Goal: Check status: Check status

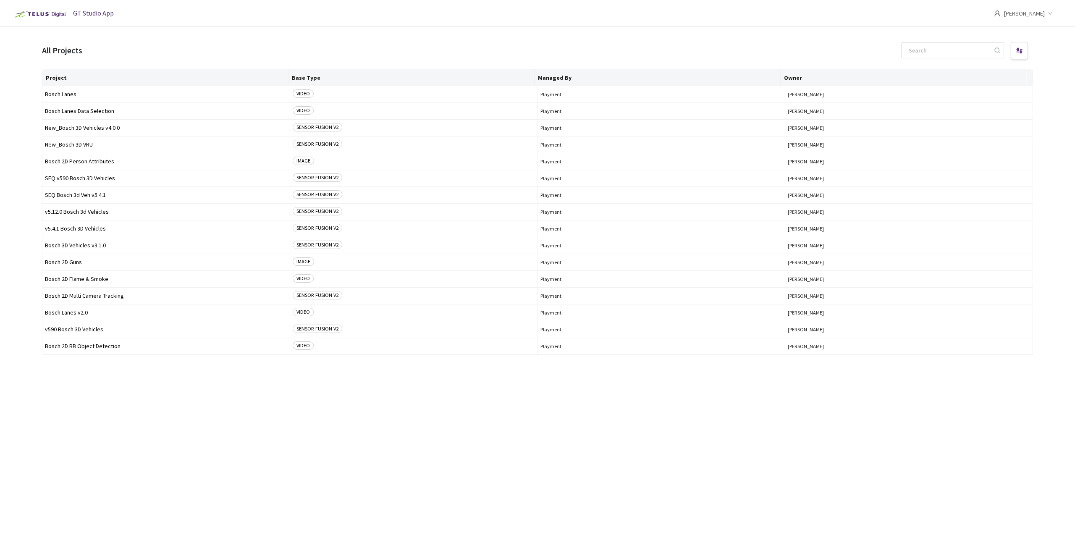
click at [208, 407] on div "Project Base Type Managed By Owner Bosch Lanes VIDEO Playment [PERSON_NAME] The…" at bounding box center [537, 301] width 991 height 464
click at [68, 343] on span "Bosch 2D BB Object Detection" at bounding box center [166, 346] width 242 height 6
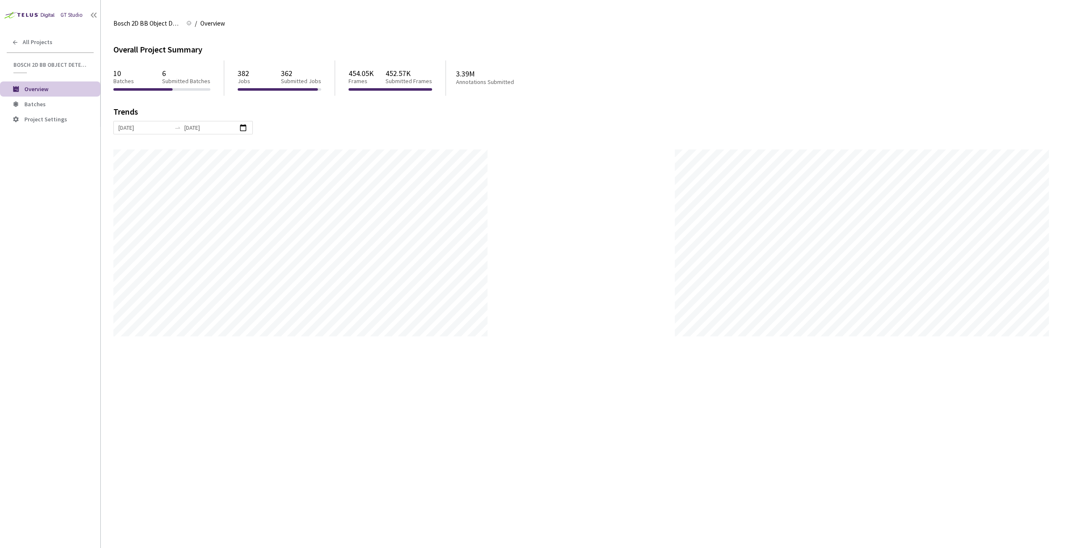
scroll to position [548, 1075]
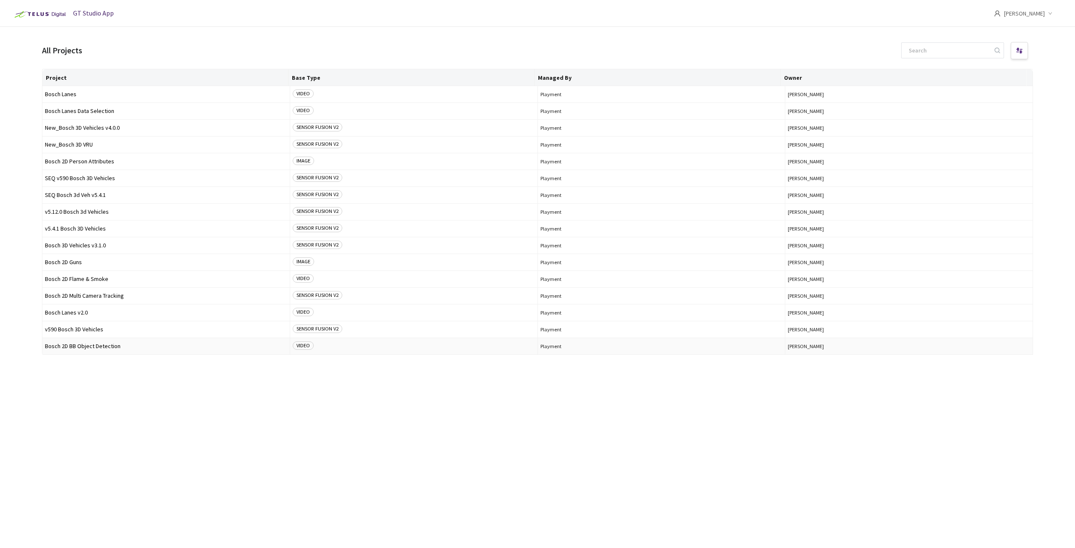
click at [258, 344] on span "Bosch 2D BB Object Detection" at bounding box center [166, 346] width 242 height 6
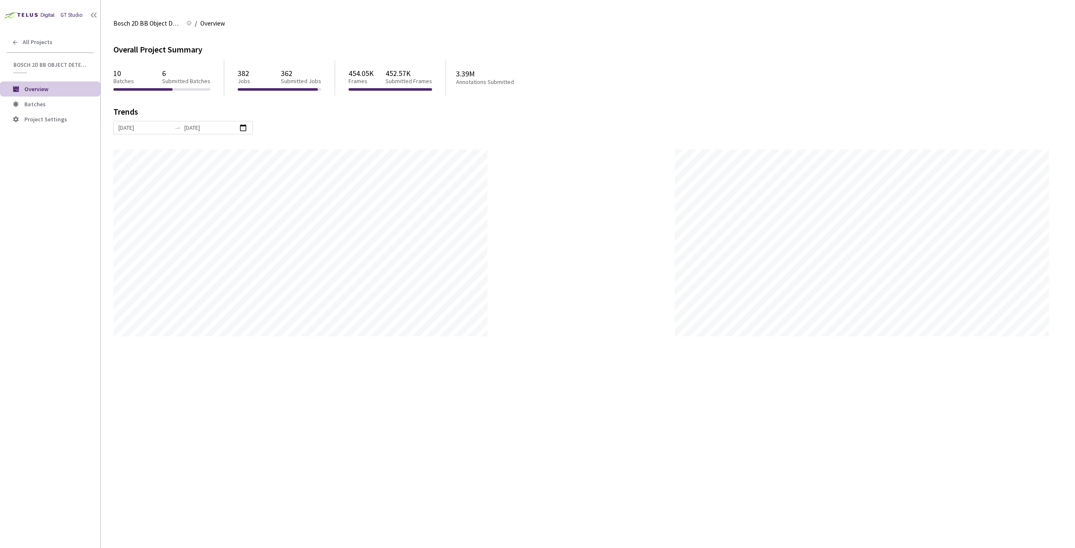
scroll to position [548, 1075]
click at [36, 104] on span "Batches" at bounding box center [34, 104] width 21 height 8
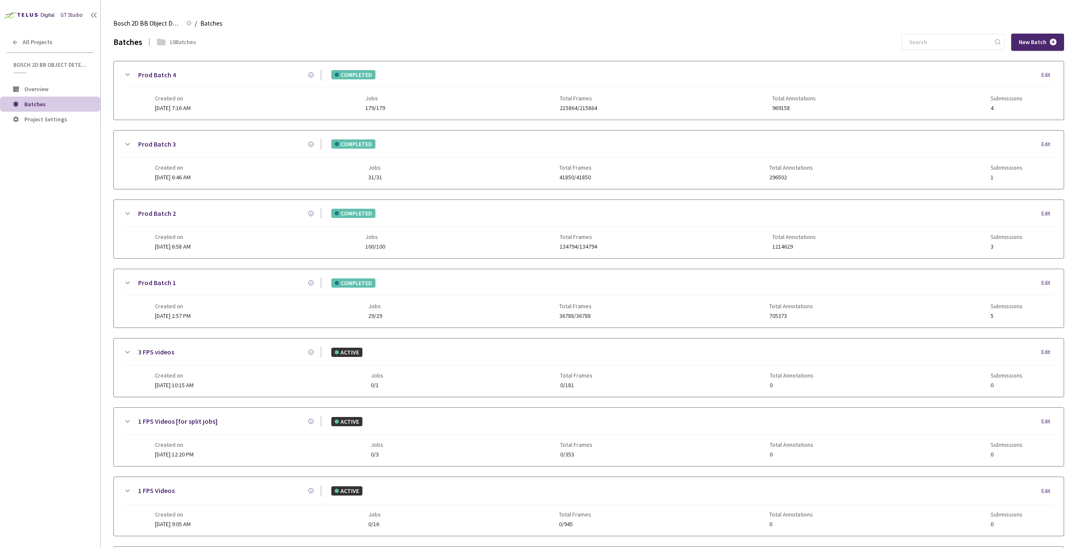
click at [127, 214] on icon at bounding box center [128, 213] width 5 height 3
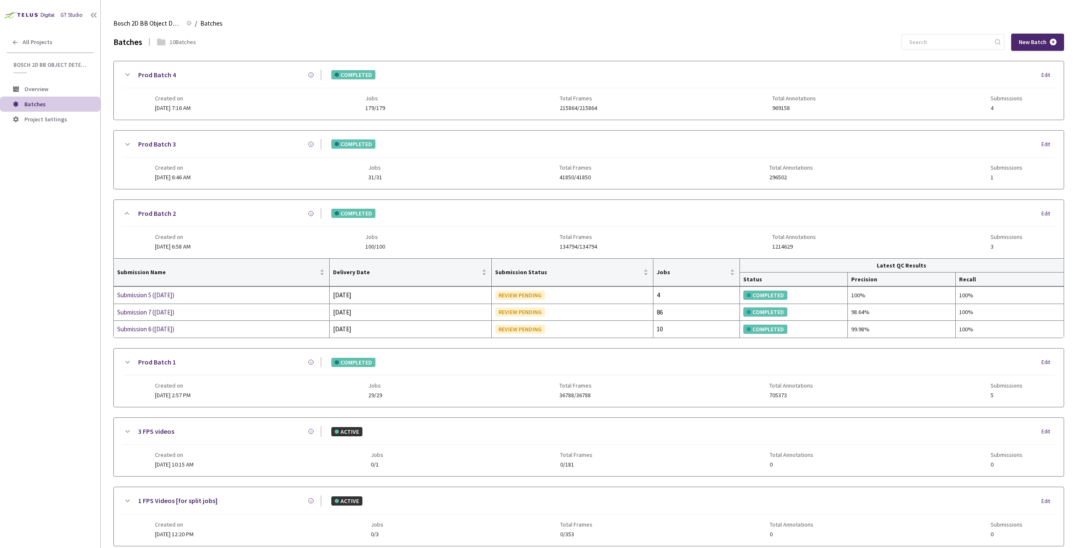
click at [124, 147] on icon at bounding box center [127, 144] width 10 height 10
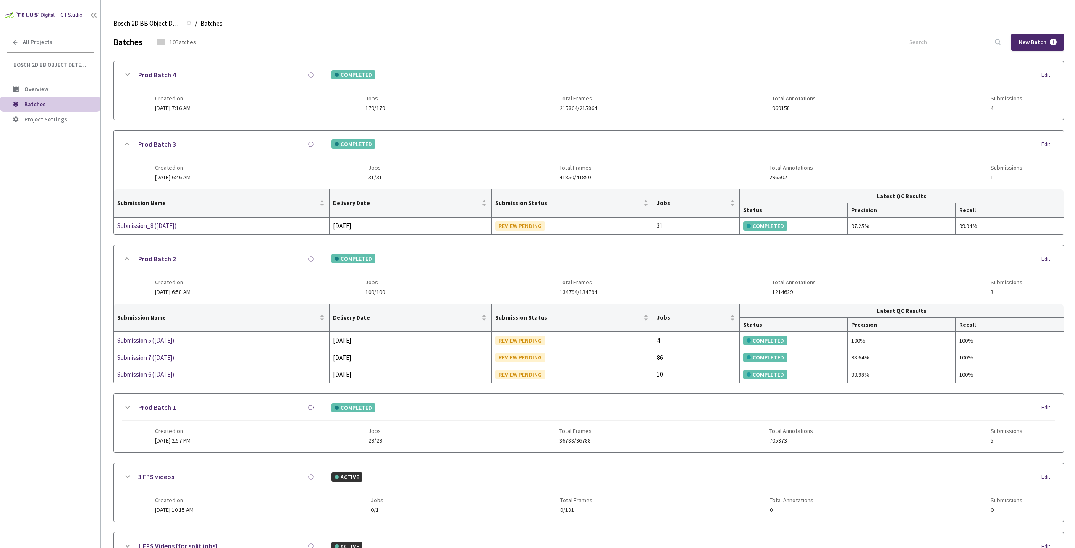
click at [125, 73] on icon at bounding box center [127, 75] width 10 height 10
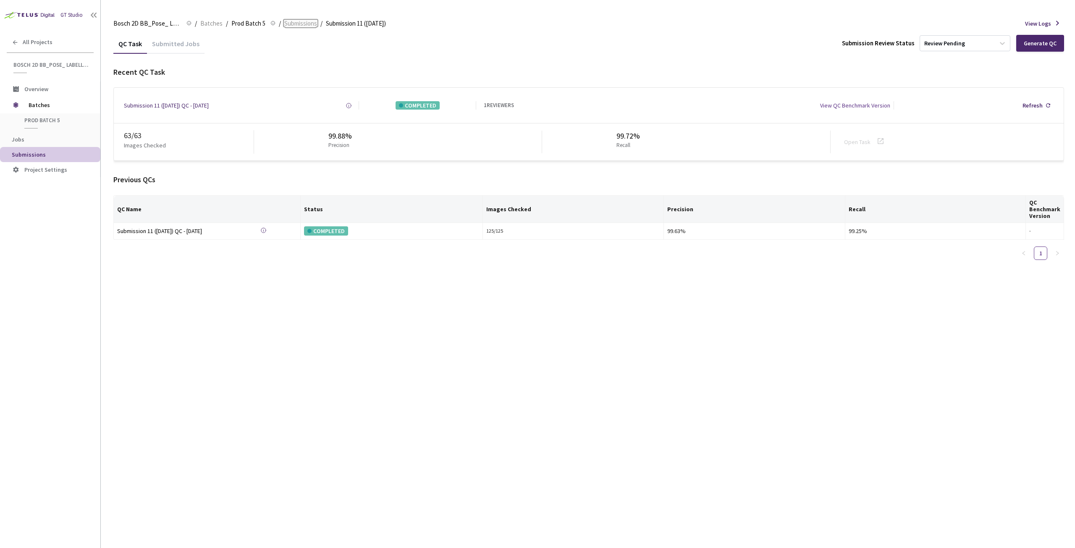
click at [293, 24] on span "Submissions" at bounding box center [300, 23] width 33 height 10
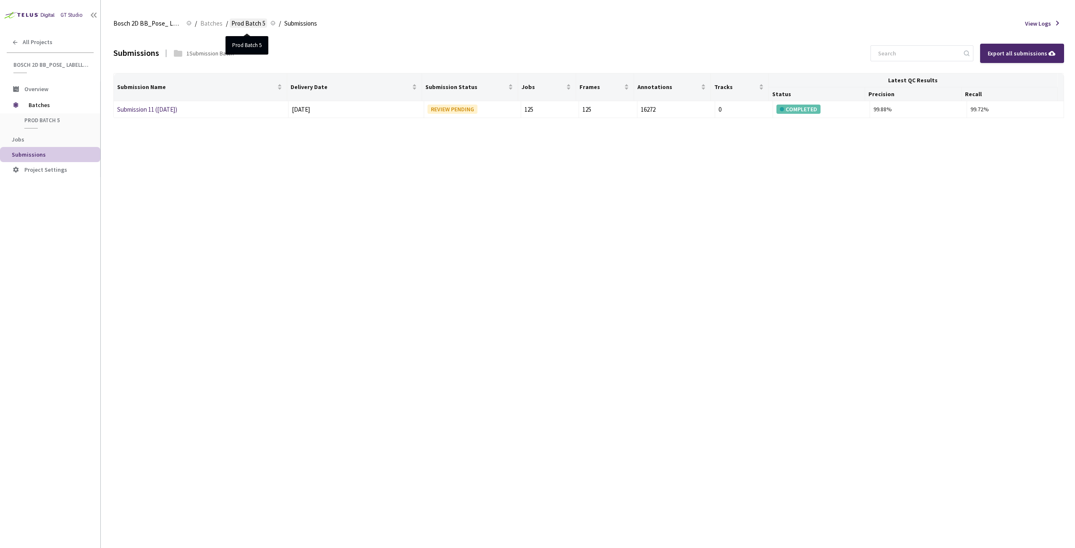
click at [247, 26] on span "Prod Batch 5" at bounding box center [248, 23] width 34 height 10
click at [253, 20] on span "Prod Batch 5" at bounding box center [248, 23] width 34 height 10
click at [305, 24] on span "Submissions" at bounding box center [300, 23] width 33 height 10
click at [247, 24] on span "Prod Batch 5" at bounding box center [248, 23] width 34 height 10
click at [200, 23] on link "Batches" at bounding box center [212, 22] width 26 height 9
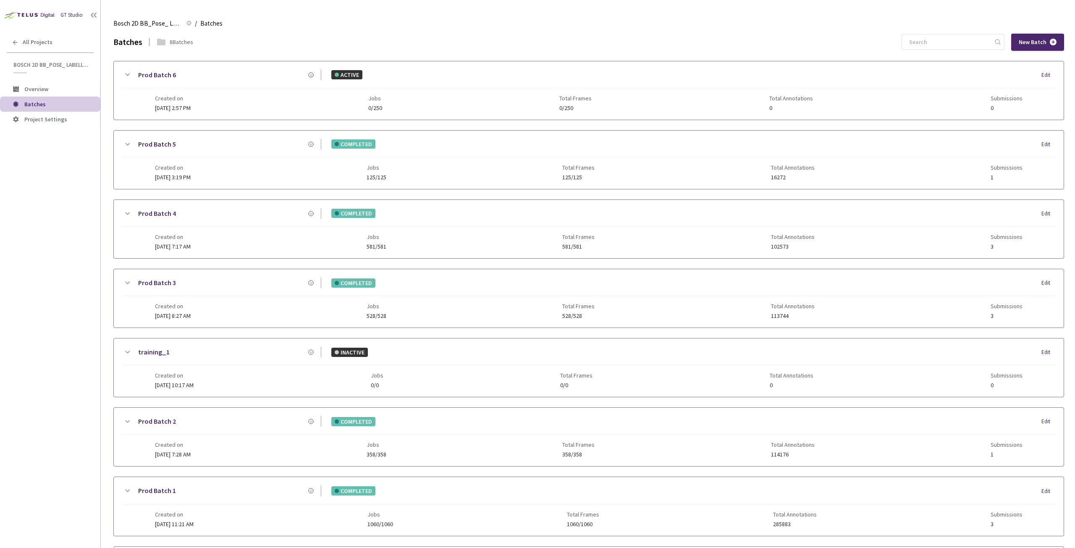
click at [127, 142] on icon at bounding box center [127, 144] width 10 height 10
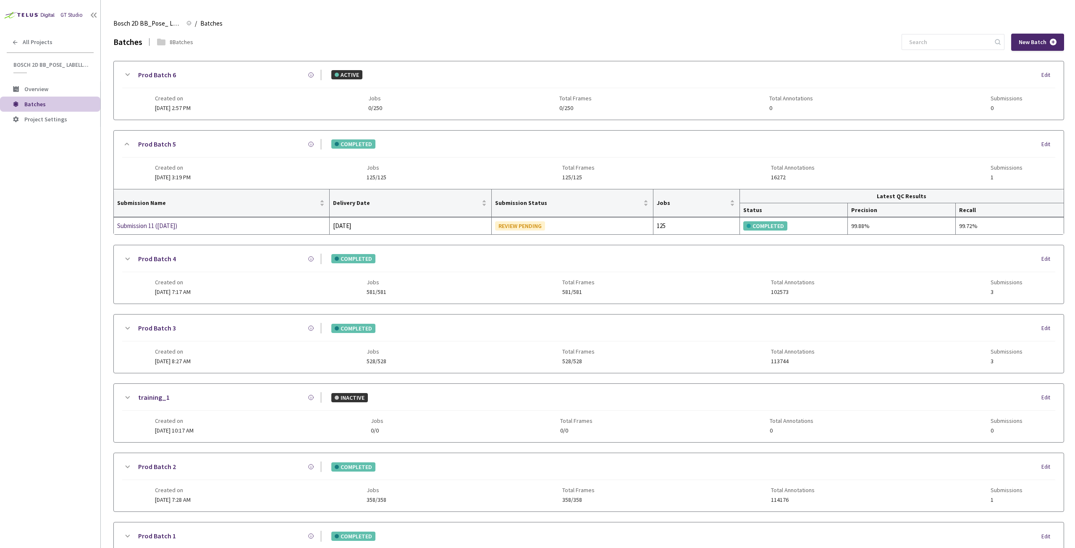
click at [129, 261] on icon at bounding box center [127, 259] width 10 height 10
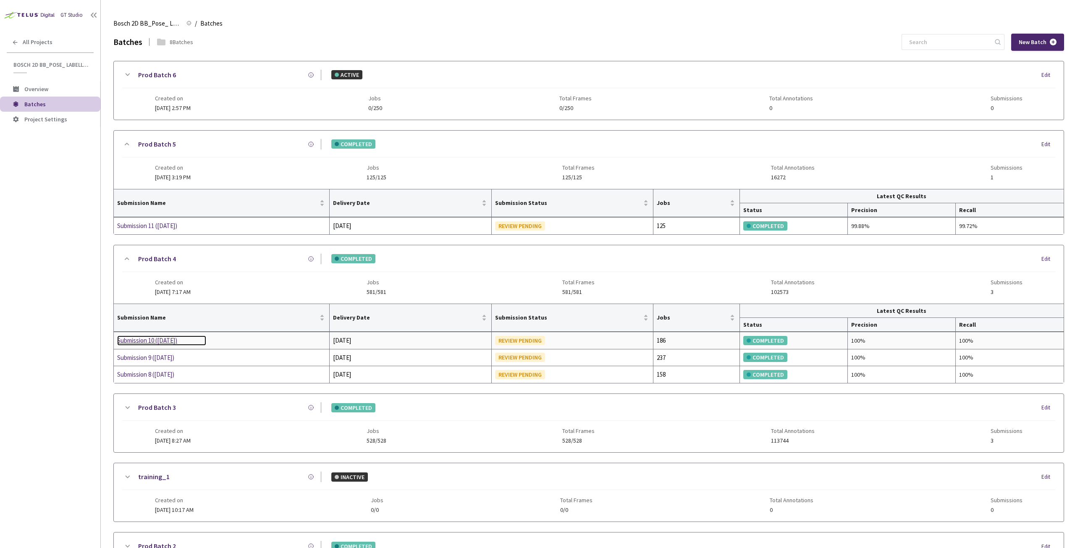
click at [173, 337] on div "Submission 10 (11-8-25)" at bounding box center [161, 341] width 89 height 10
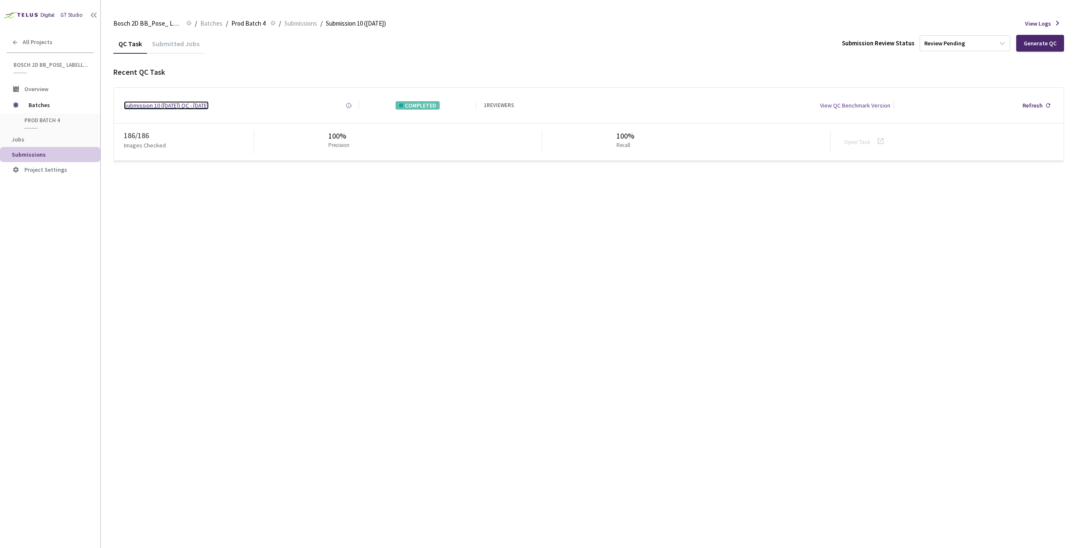
click at [152, 109] on div "Submission 10 (11-8-25) QC - 11 Aug, 2025" at bounding box center [166, 105] width 85 height 8
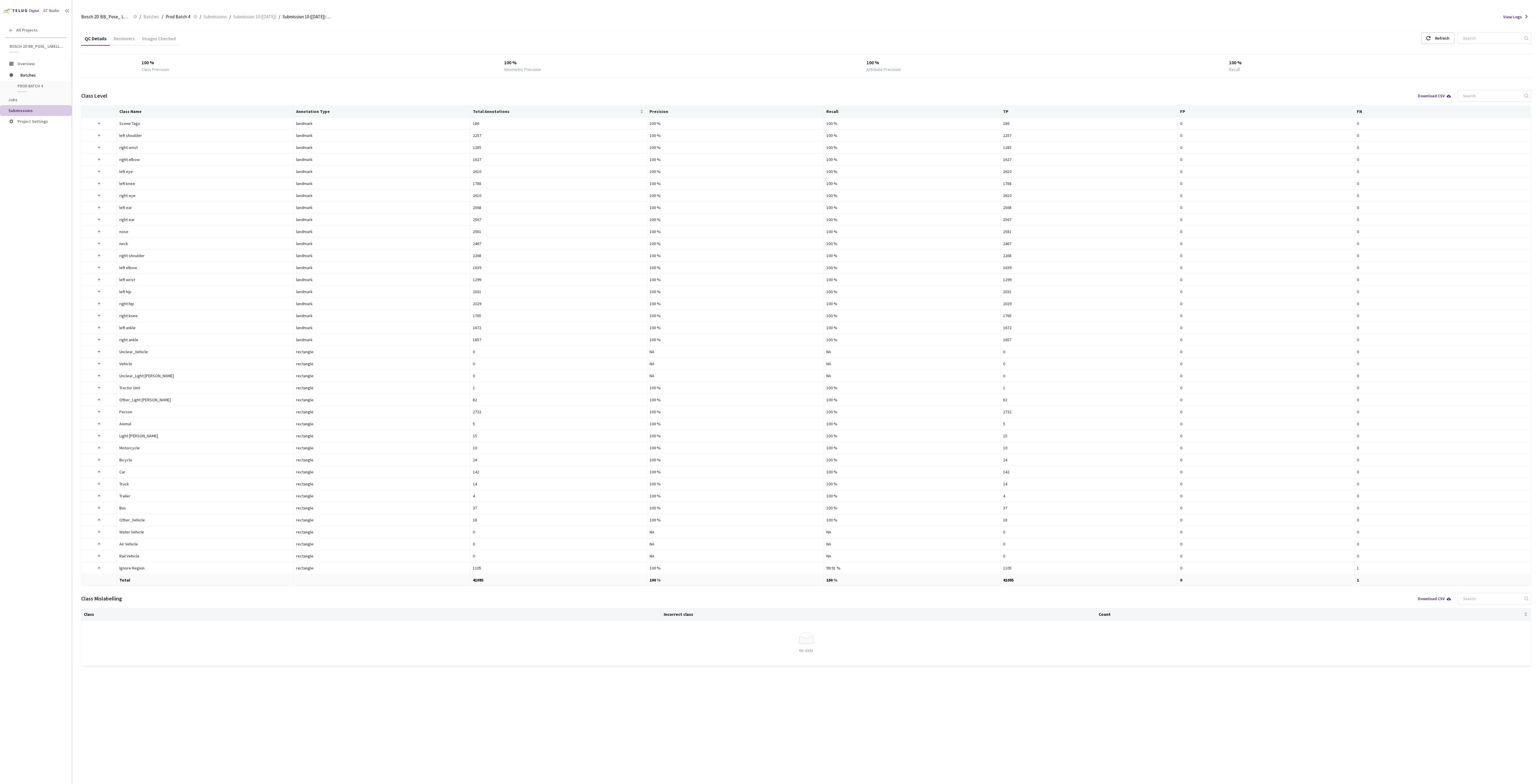
click at [24, 267] on div "GT Studio All Projects Bosch 2D BB_Pose_ Labelling (2025) Bosch 2D BB_Pose_ Lab…" at bounding box center [36, 368] width 72 height 738
click at [261, 18] on span "Submission 10 (11-8-25)" at bounding box center [255, 16] width 43 height 7
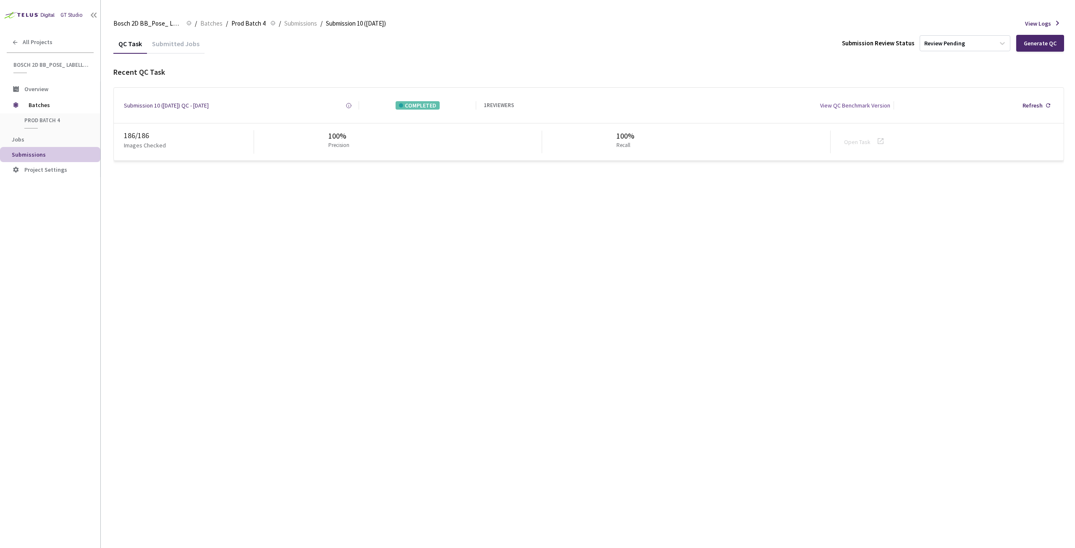
click at [134, 142] on p "Images Checked" at bounding box center [145, 145] width 42 height 8
click at [138, 134] on div "186 / 186" at bounding box center [189, 135] width 130 height 11
click at [155, 105] on div "Submission 10 (11-8-25) QC - 11 Aug, 2025" at bounding box center [166, 105] width 85 height 8
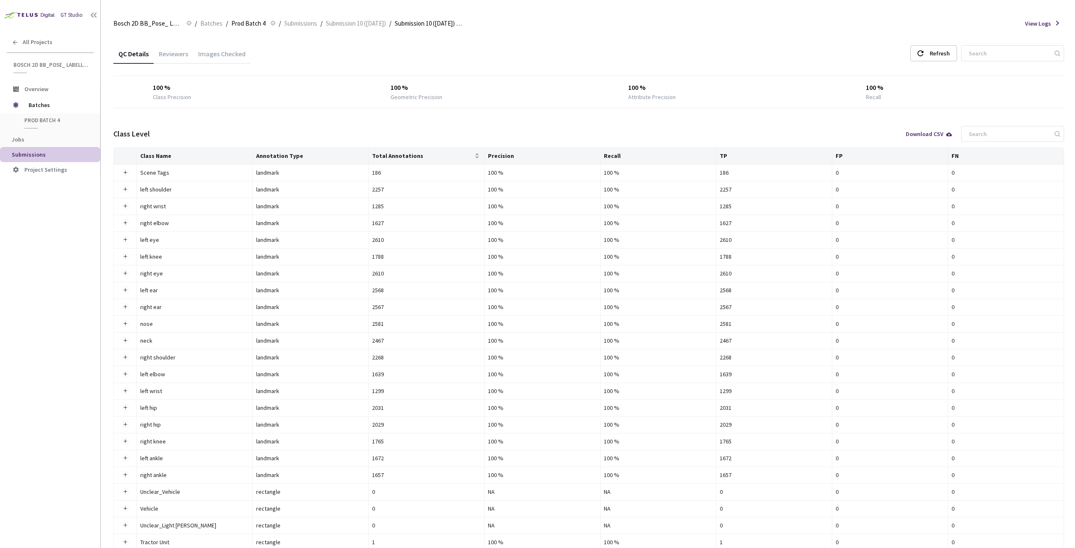
click at [210, 53] on div "Images Checked" at bounding box center [222, 57] width 58 height 14
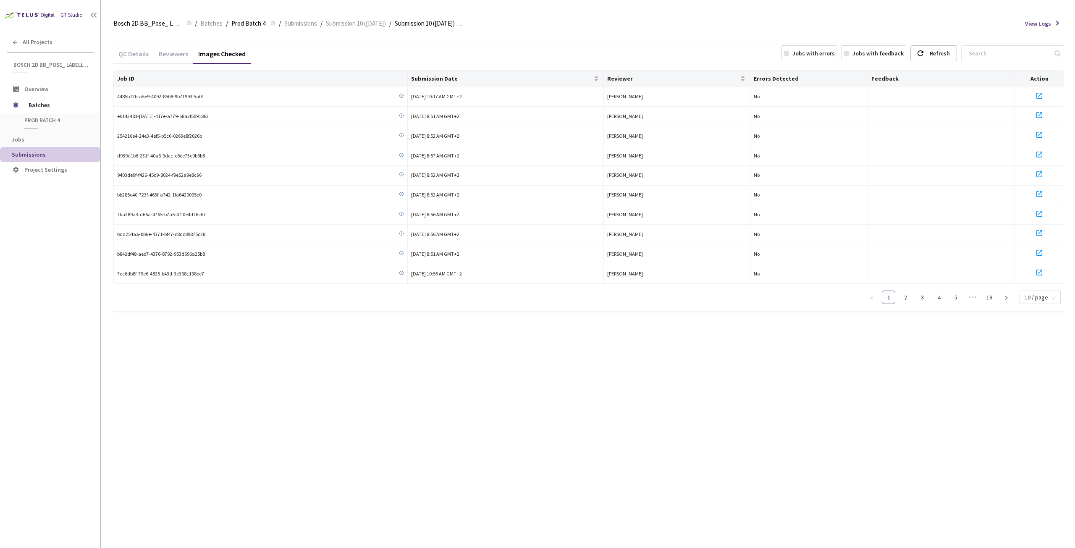
click at [164, 55] on div "Reviewers" at bounding box center [173, 57] width 39 height 14
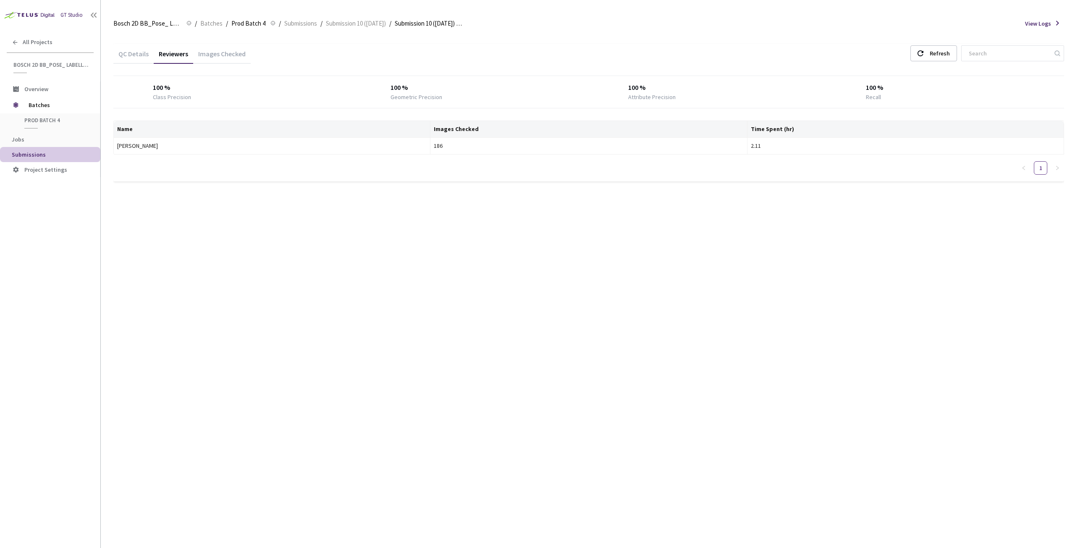
click at [129, 58] on div "QC Details" at bounding box center [133, 57] width 40 height 14
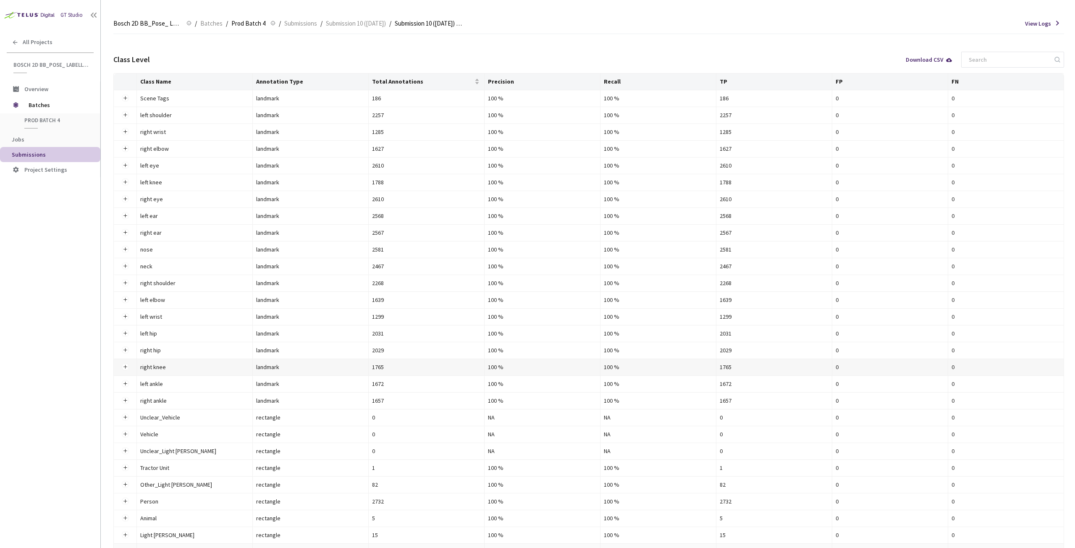
scroll to position [72, 0]
click at [302, 23] on span "Submissions" at bounding box center [300, 23] width 33 height 10
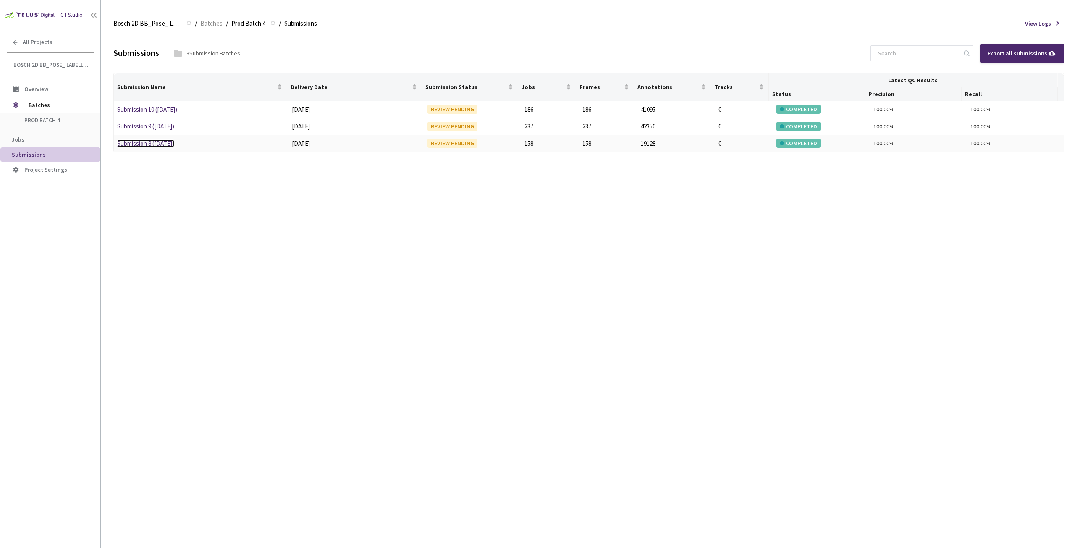
click at [151, 142] on link "Submission 8 (23-7-25)" at bounding box center [145, 143] width 57 height 8
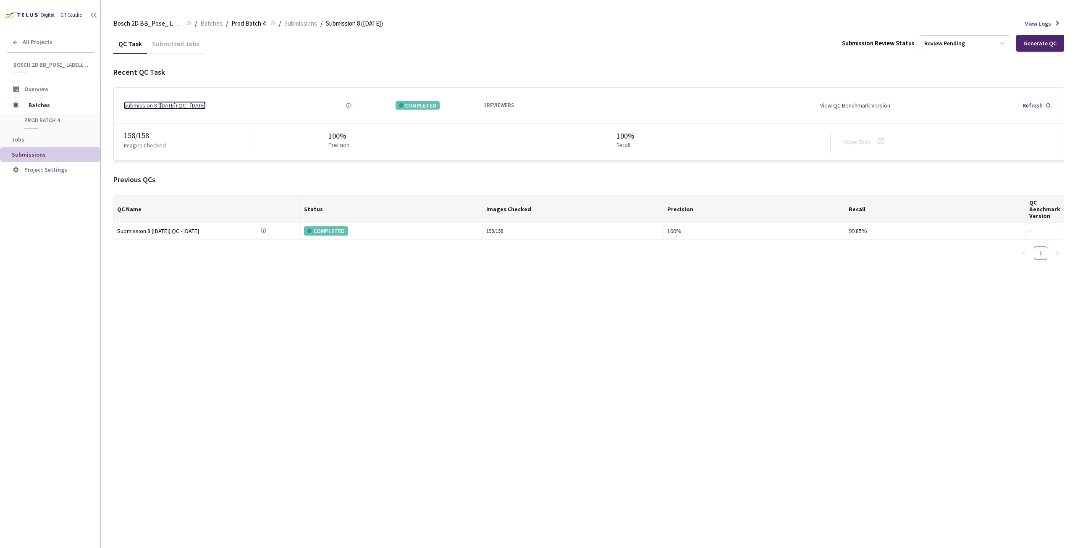
click at [169, 108] on div "Submission 8 (23-7-25) QC - 04 Aug, 2025" at bounding box center [165, 105] width 82 height 8
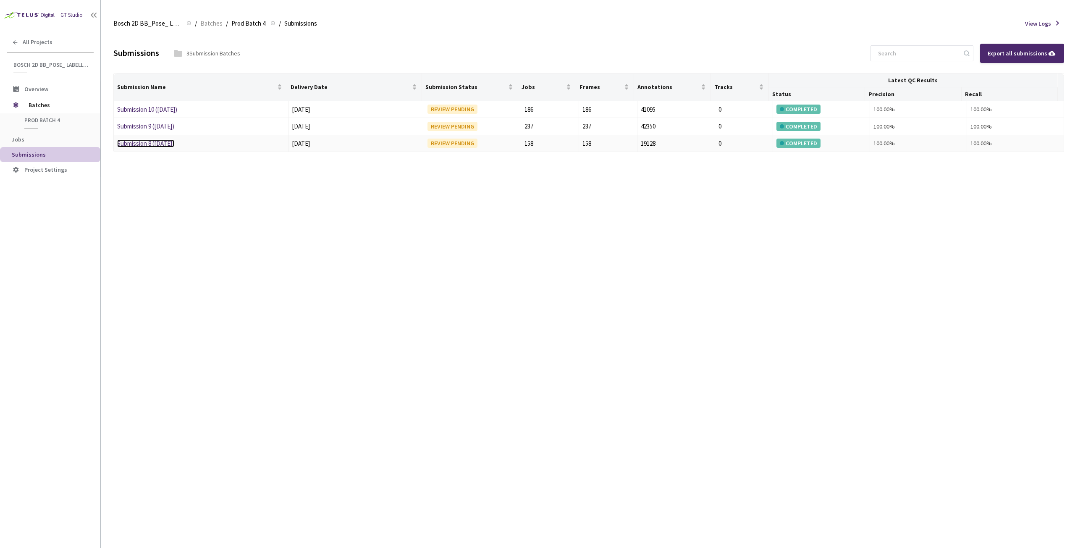
click at [156, 143] on link "Submission 8 (23-7-25)" at bounding box center [145, 143] width 57 height 8
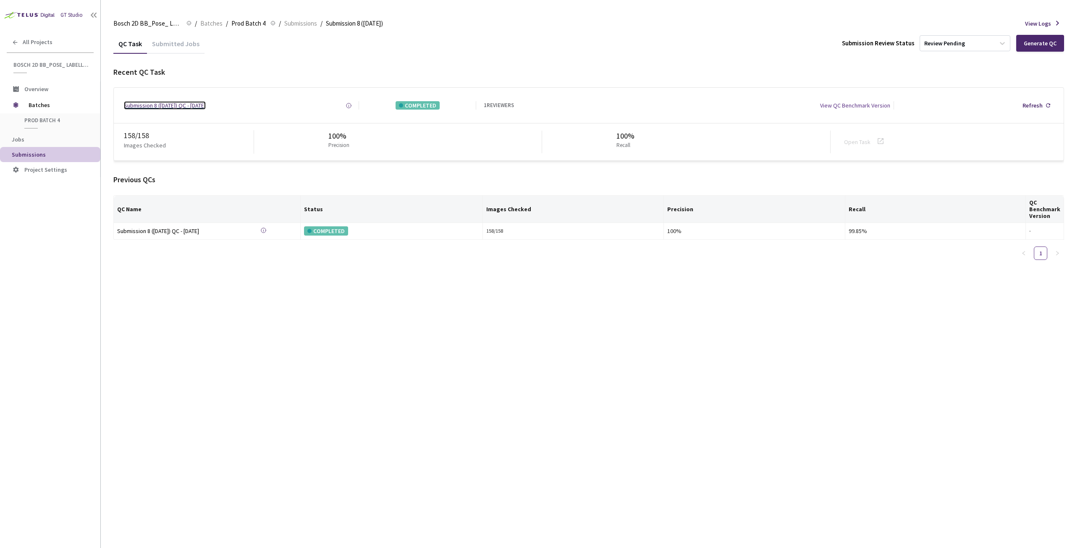
click at [151, 106] on div "Submission 8 (23-7-25) QC - 04 Aug, 2025" at bounding box center [165, 105] width 82 height 8
